Goal: Information Seeking & Learning: Check status

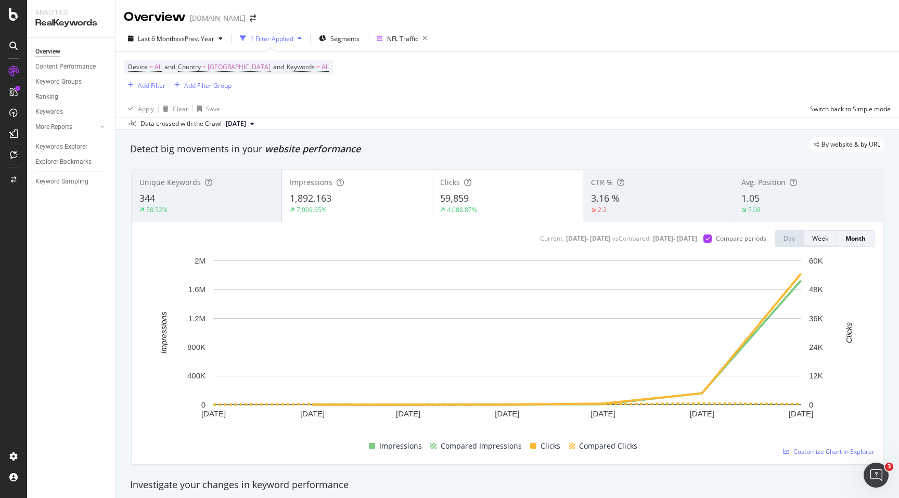
click at [815, 241] on div "Week" at bounding box center [820, 238] width 16 height 9
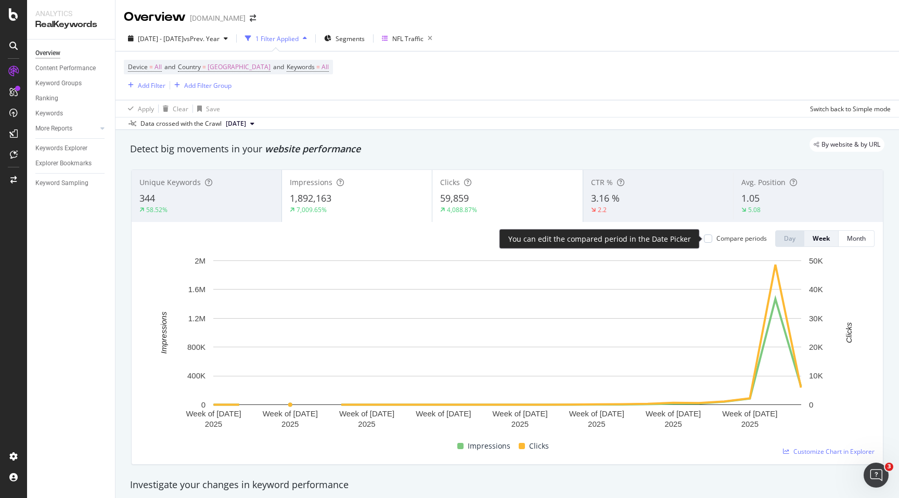
click at [721, 240] on div "Compare periods" at bounding box center [741, 238] width 50 height 9
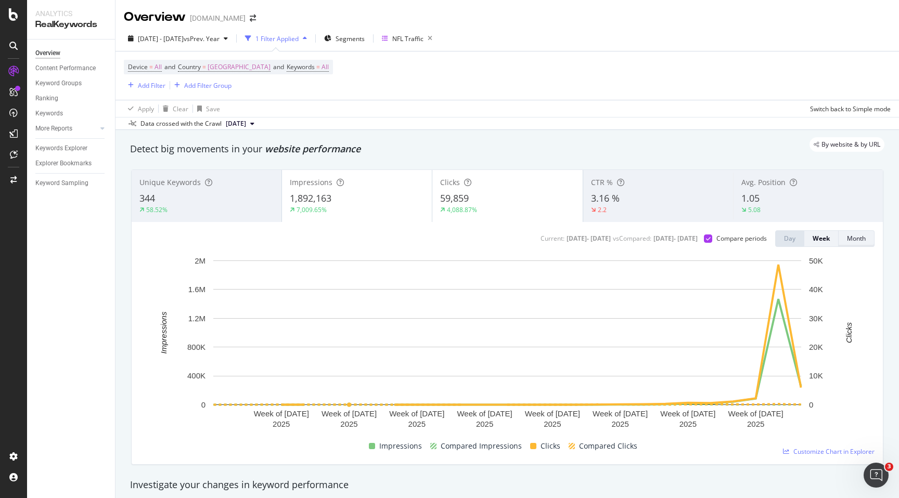
click at [844, 239] on button "Month" at bounding box center [856, 238] width 36 height 17
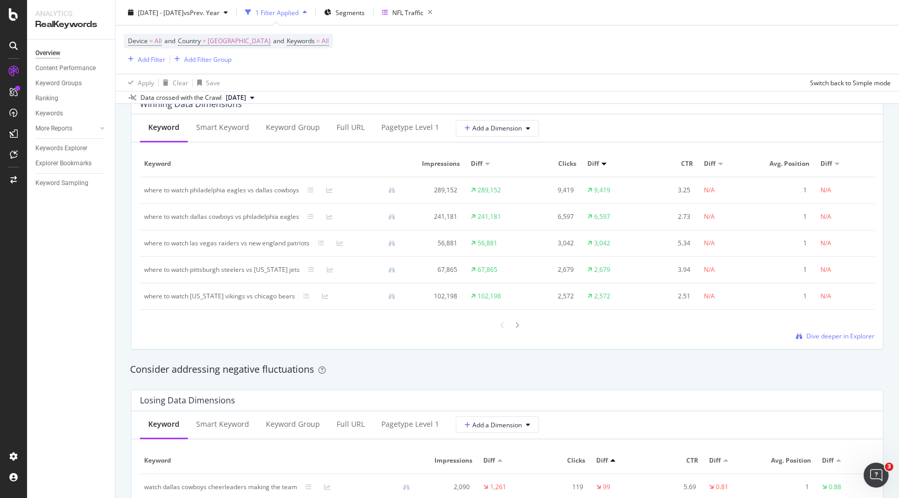
scroll to position [951, 0]
